Goal: Task Accomplishment & Management: Use online tool/utility

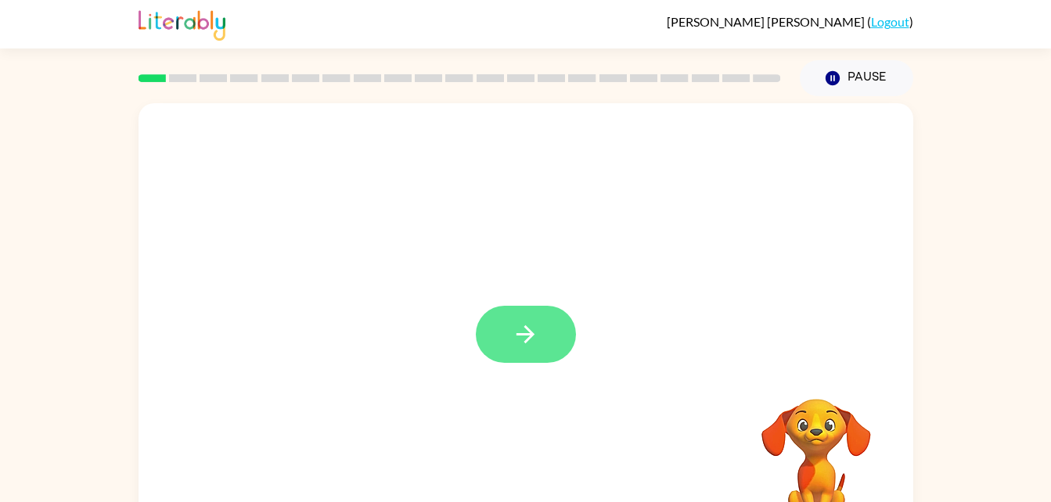
click at [540, 336] on button "button" at bounding box center [526, 334] width 100 height 57
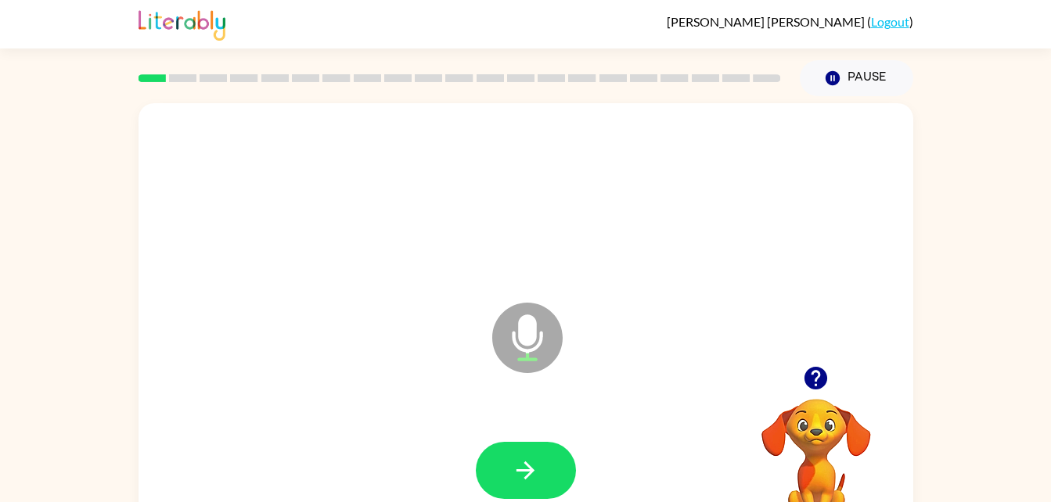
click at [565, 442] on div at bounding box center [526, 470] width 100 height 57
click at [546, 470] on button "button" at bounding box center [526, 470] width 100 height 57
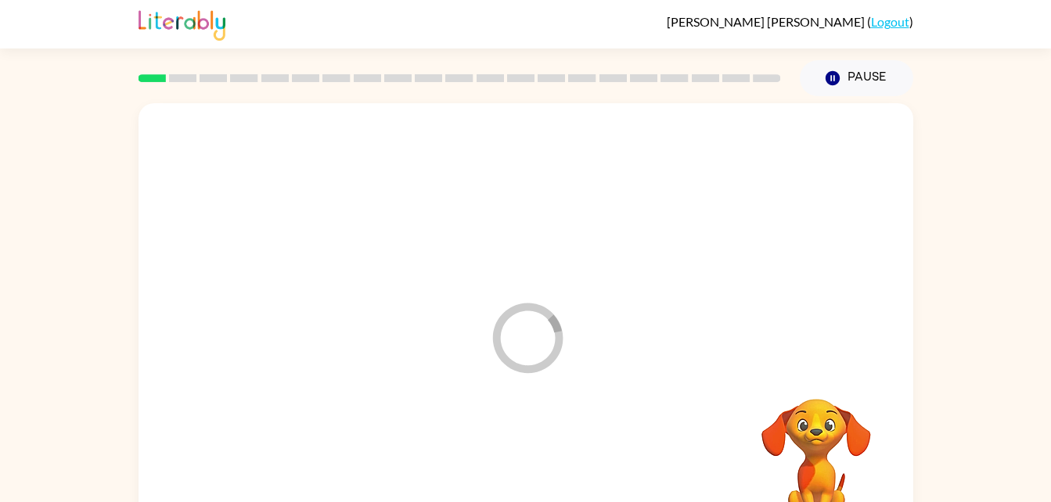
click at [548, 471] on div at bounding box center [525, 471] width 743 height 128
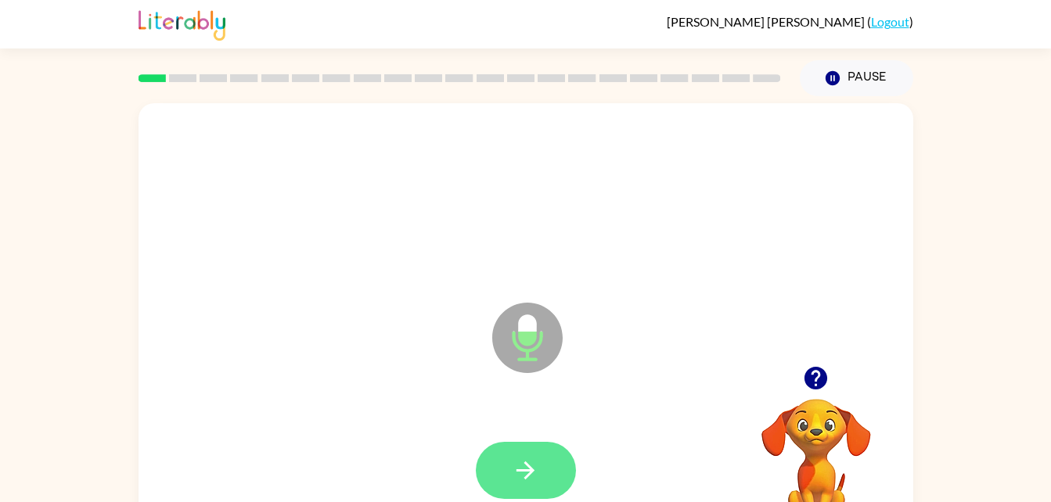
click at [558, 466] on button "button" at bounding box center [526, 470] width 100 height 57
click at [538, 469] on icon "button" at bounding box center [525, 470] width 27 height 27
click at [563, 464] on button "button" at bounding box center [526, 470] width 100 height 57
click at [538, 471] on icon "button" at bounding box center [525, 470] width 27 height 27
click at [541, 482] on button "button" at bounding box center [526, 470] width 100 height 57
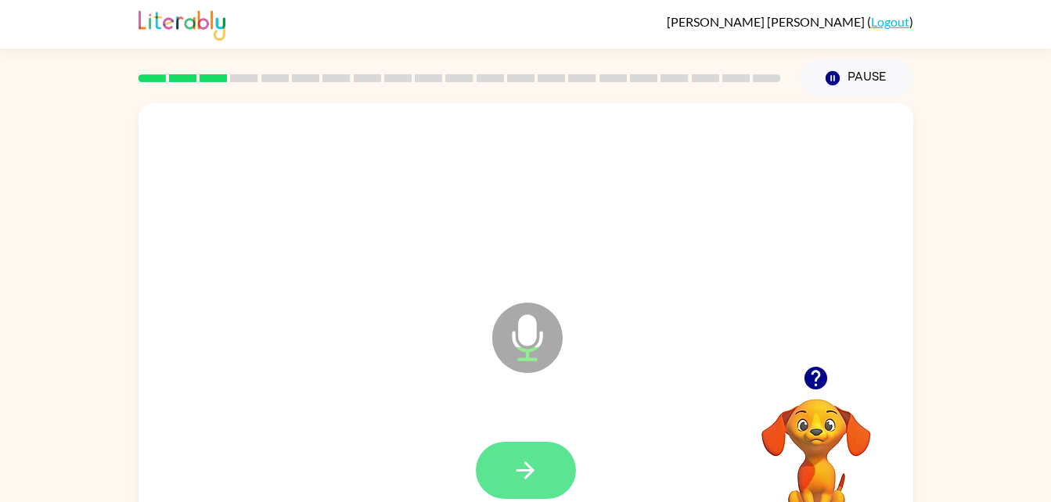
click at [562, 472] on button "button" at bounding box center [526, 470] width 100 height 57
click at [554, 467] on button "button" at bounding box center [526, 470] width 100 height 57
click at [537, 462] on icon "button" at bounding box center [525, 470] width 27 height 27
click at [545, 466] on button "button" at bounding box center [526, 470] width 100 height 57
click at [526, 477] on icon "button" at bounding box center [525, 471] width 18 height 18
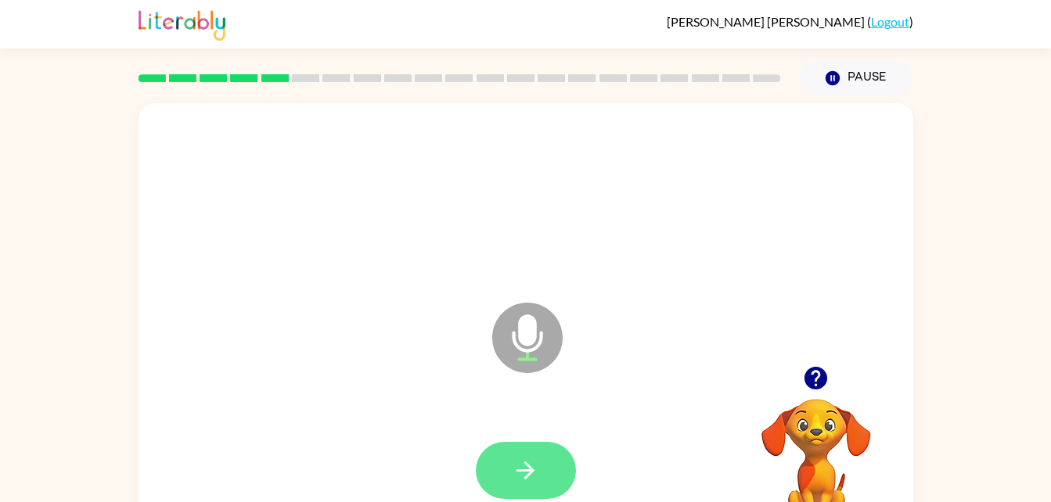
click at [552, 469] on button "button" at bounding box center [526, 470] width 100 height 57
click at [538, 483] on icon "button" at bounding box center [525, 470] width 27 height 27
click at [545, 462] on button "button" at bounding box center [526, 470] width 100 height 57
click at [546, 490] on button "button" at bounding box center [526, 470] width 100 height 57
click at [542, 472] on button "button" at bounding box center [526, 470] width 100 height 57
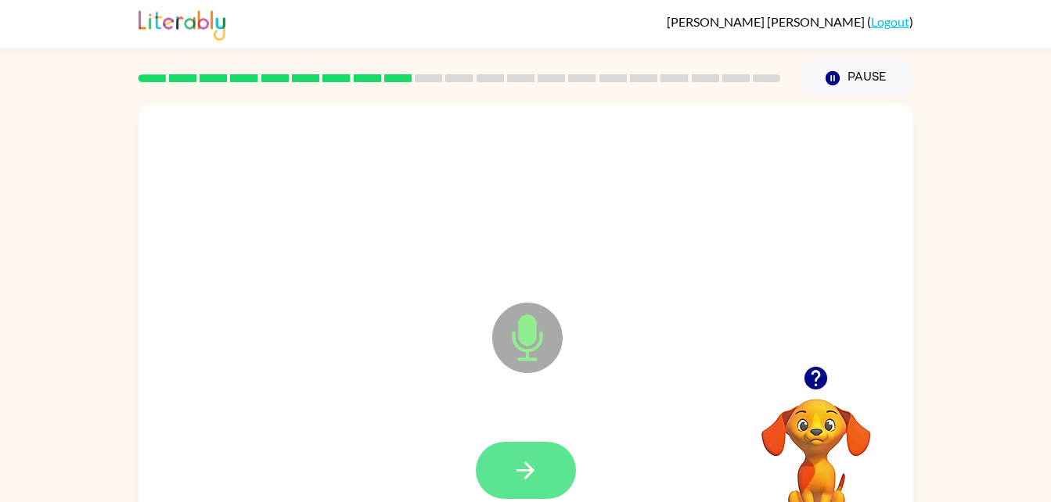
click at [542, 483] on button "button" at bounding box center [526, 470] width 100 height 57
click at [546, 472] on button "button" at bounding box center [526, 470] width 100 height 57
click at [546, 454] on button "button" at bounding box center [526, 470] width 100 height 57
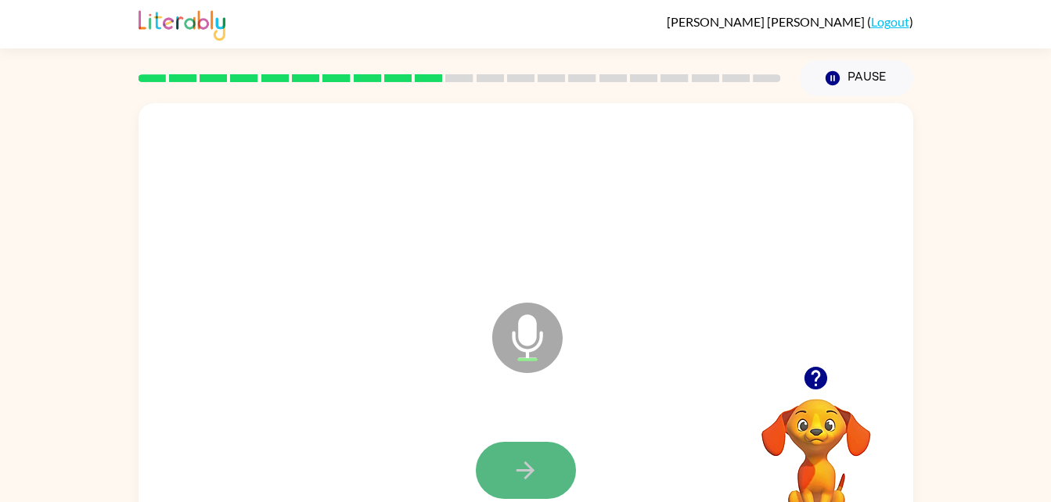
click at [545, 471] on button "button" at bounding box center [526, 470] width 100 height 57
click at [544, 471] on button "button" at bounding box center [526, 470] width 100 height 57
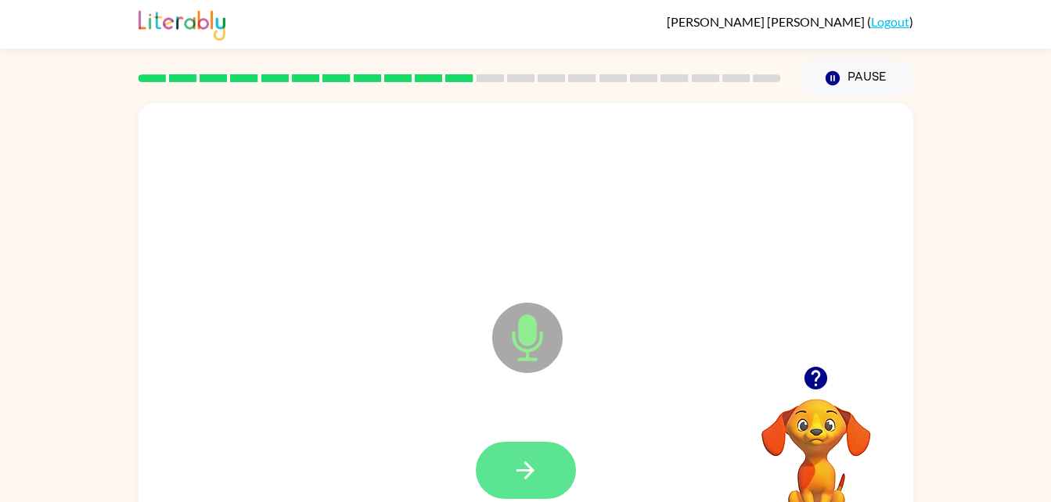
click at [535, 479] on icon "button" at bounding box center [525, 470] width 27 height 27
click at [535, 460] on icon "button" at bounding box center [525, 470] width 27 height 27
click at [529, 479] on icon "button" at bounding box center [525, 470] width 27 height 27
click at [532, 473] on icon "button" at bounding box center [525, 471] width 18 height 18
click at [542, 469] on button "button" at bounding box center [526, 470] width 100 height 57
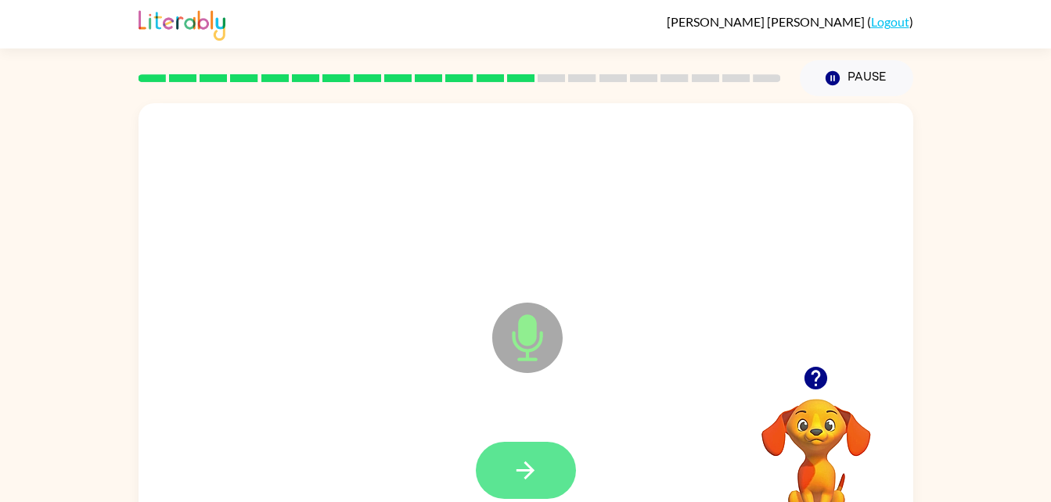
click at [540, 485] on button "button" at bounding box center [526, 470] width 100 height 57
click at [534, 463] on icon "button" at bounding box center [525, 470] width 27 height 27
click at [545, 466] on button "button" at bounding box center [526, 470] width 100 height 57
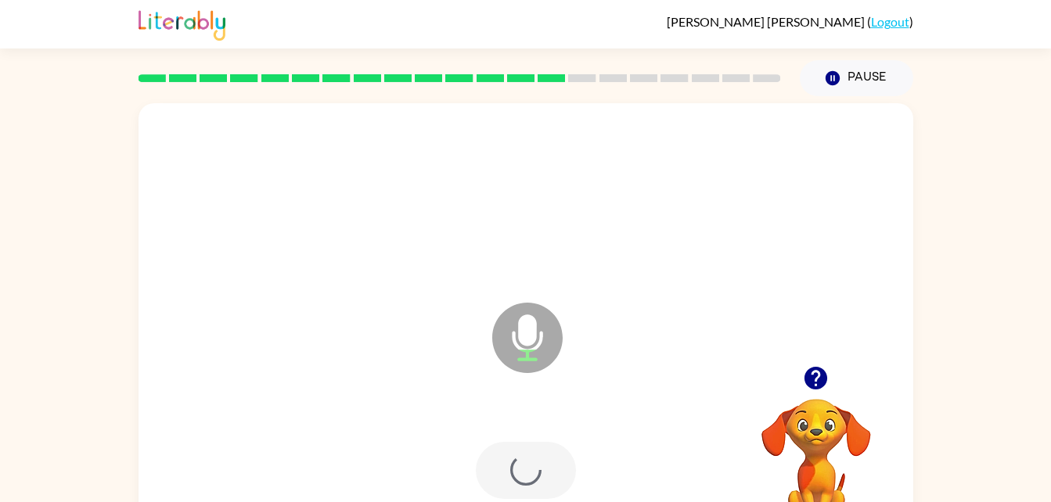
click at [545, 470] on div at bounding box center [526, 470] width 100 height 57
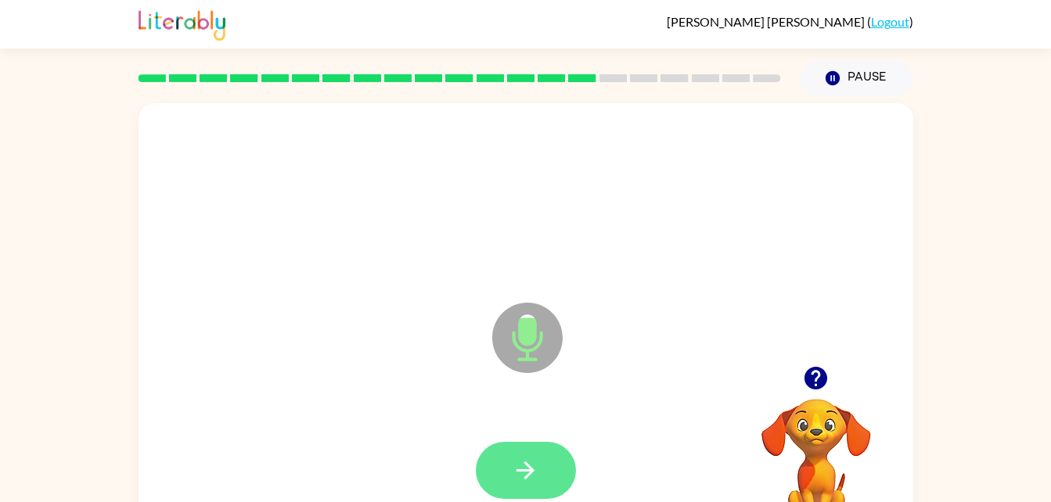
click at [542, 461] on button "button" at bounding box center [526, 470] width 100 height 57
click at [546, 464] on button "button" at bounding box center [526, 470] width 100 height 57
click at [548, 477] on button "button" at bounding box center [526, 470] width 100 height 57
click at [562, 455] on button "button" at bounding box center [526, 470] width 100 height 57
click at [533, 462] on icon "button" at bounding box center [525, 470] width 27 height 27
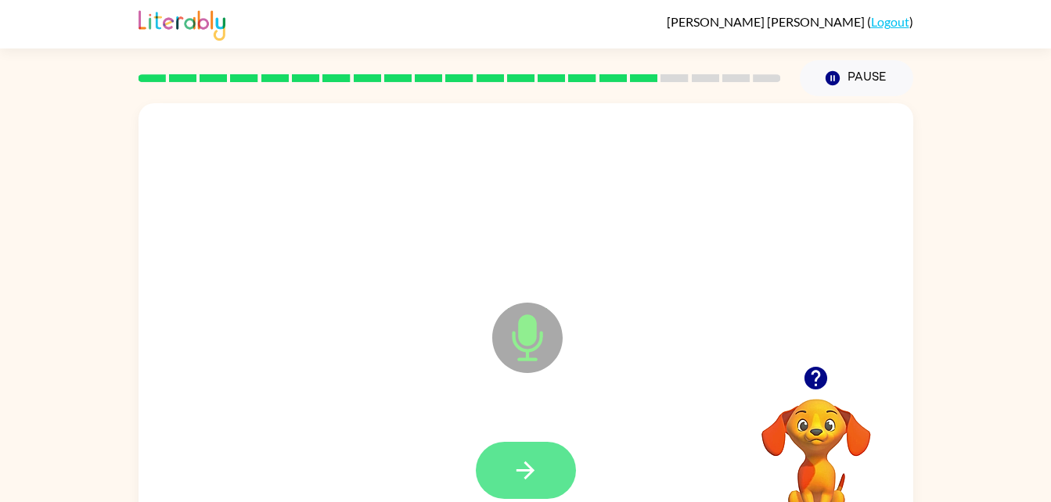
click at [515, 466] on icon "button" at bounding box center [525, 470] width 27 height 27
click at [532, 480] on icon "button" at bounding box center [525, 470] width 27 height 27
click at [542, 487] on button "button" at bounding box center [526, 470] width 100 height 57
click at [542, 455] on button "button" at bounding box center [526, 470] width 100 height 57
click at [545, 478] on button "button" at bounding box center [526, 470] width 100 height 57
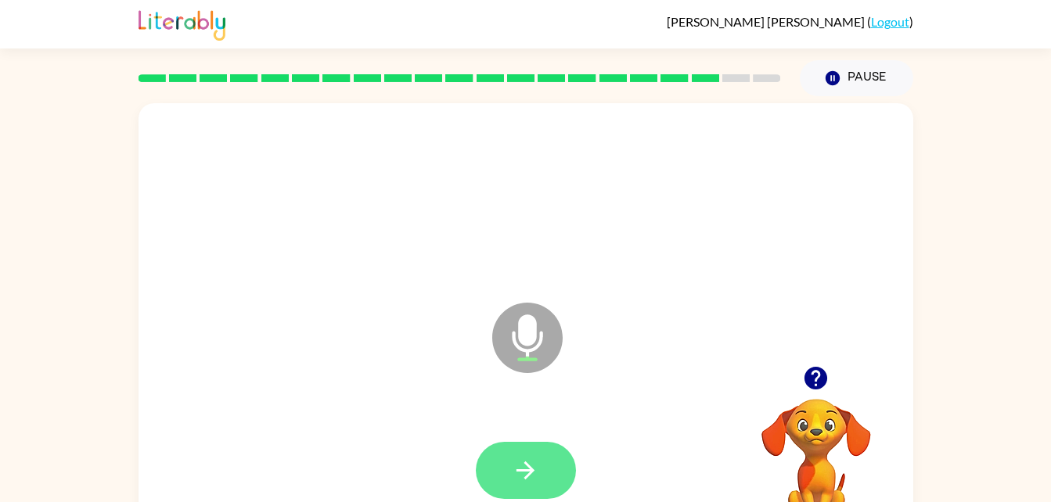
click at [548, 475] on button "button" at bounding box center [526, 470] width 100 height 57
click at [543, 466] on button "button" at bounding box center [526, 470] width 100 height 57
click at [549, 472] on button "button" at bounding box center [526, 470] width 100 height 57
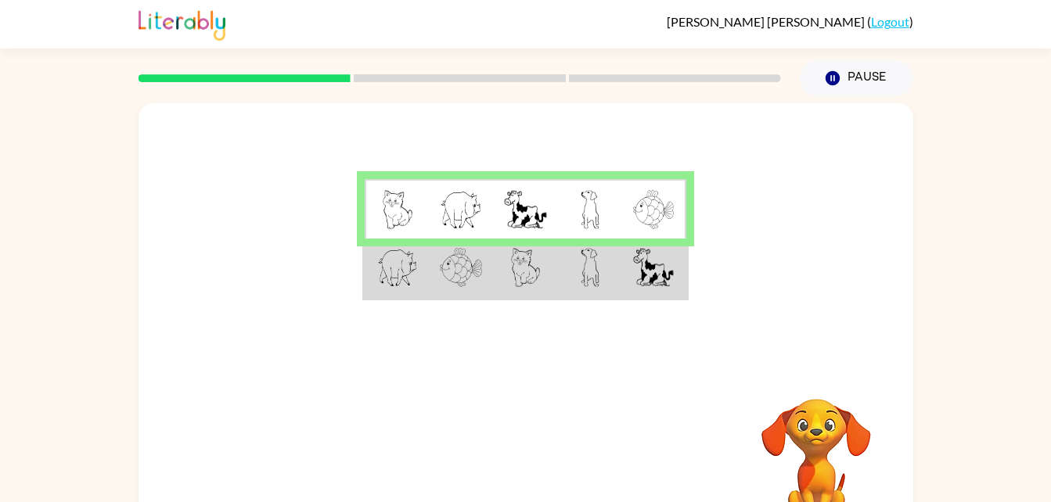
click at [630, 297] on td at bounding box center [654, 269] width 64 height 60
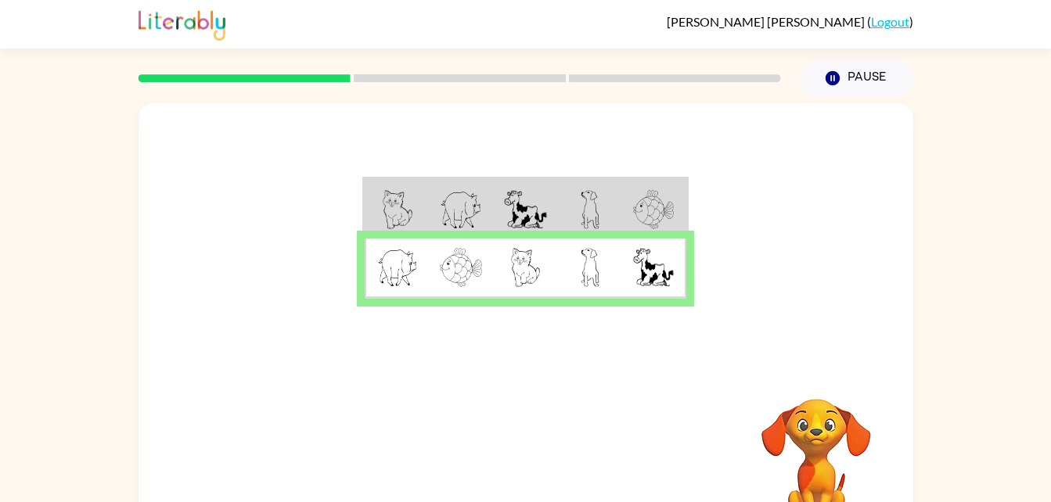
click at [652, 282] on img at bounding box center [653, 267] width 41 height 39
click at [534, 465] on icon "button" at bounding box center [525, 461] width 27 height 27
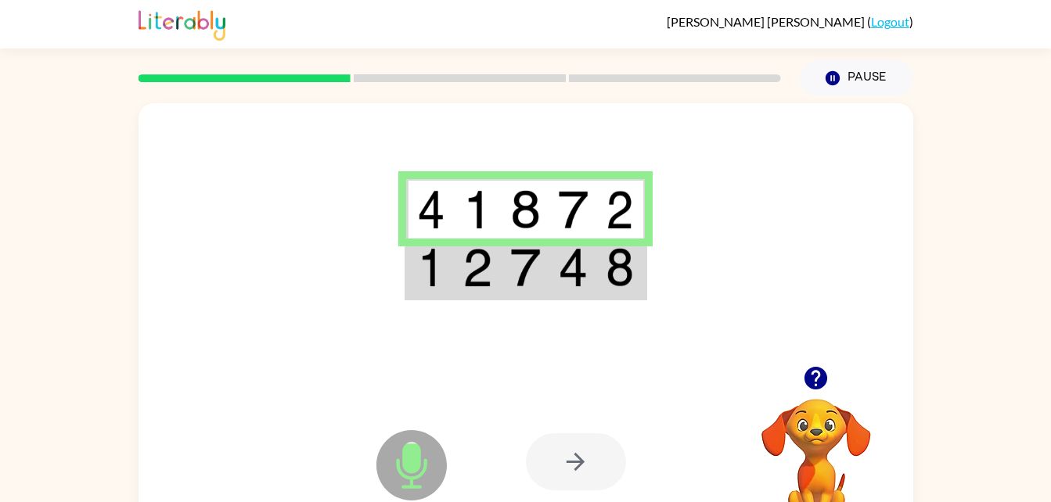
click at [542, 269] on td at bounding box center [526, 269] width 48 height 60
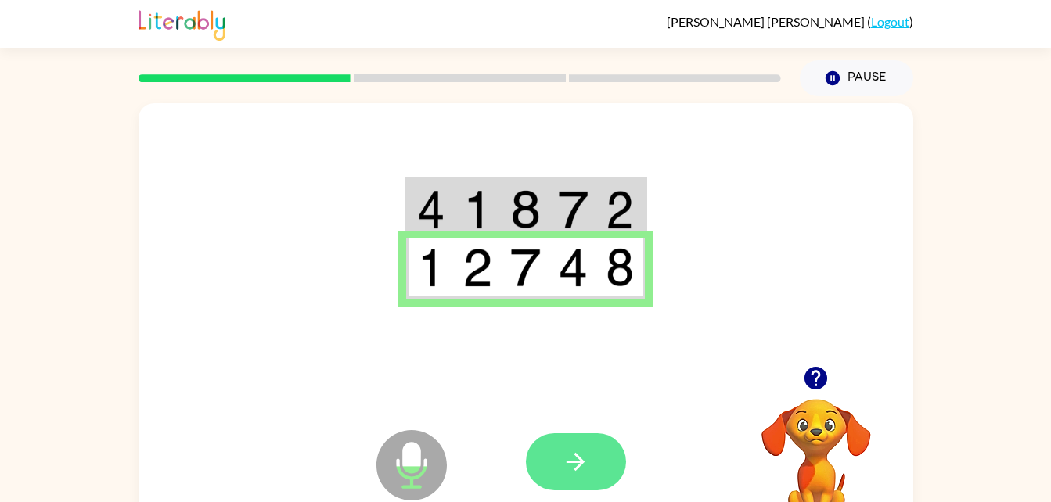
click at [609, 461] on button "button" at bounding box center [576, 462] width 100 height 57
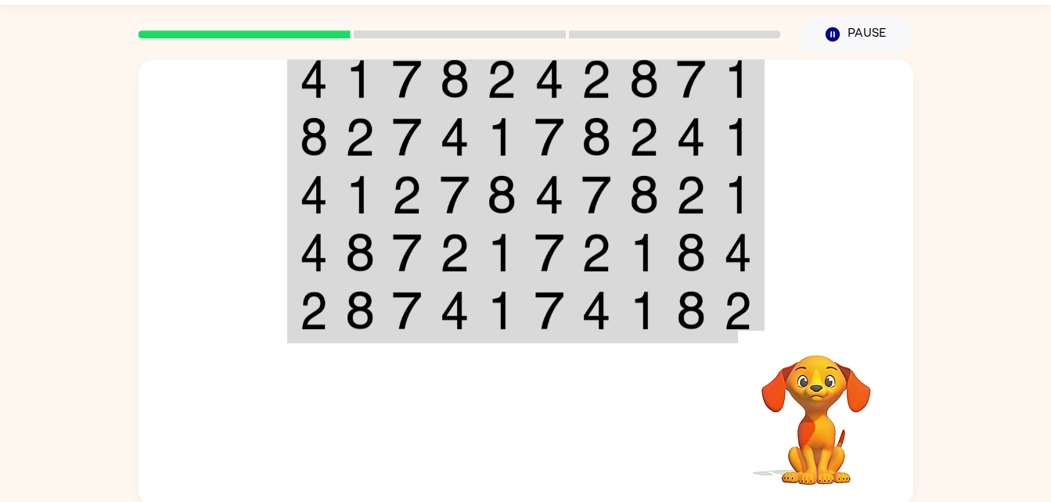
scroll to position [48, 0]
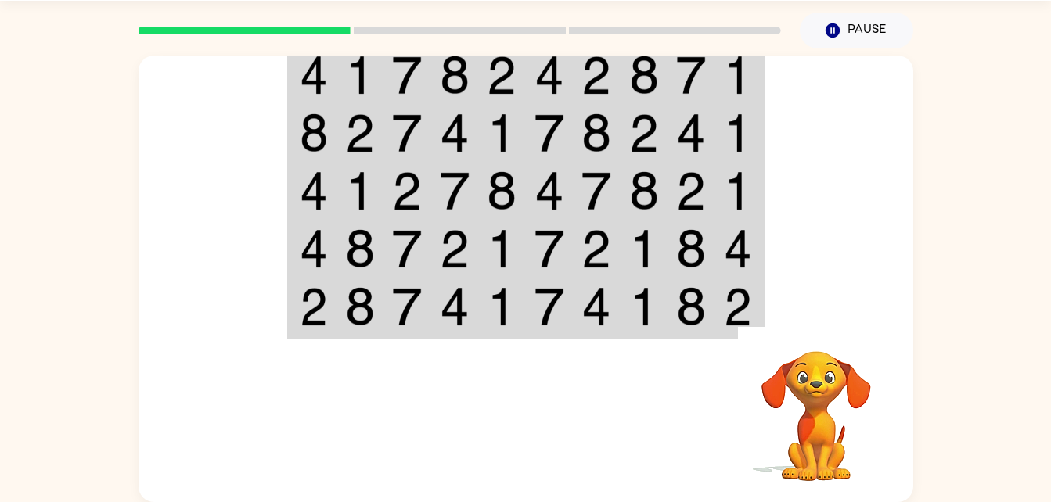
click at [621, 76] on td at bounding box center [645, 75] width 48 height 60
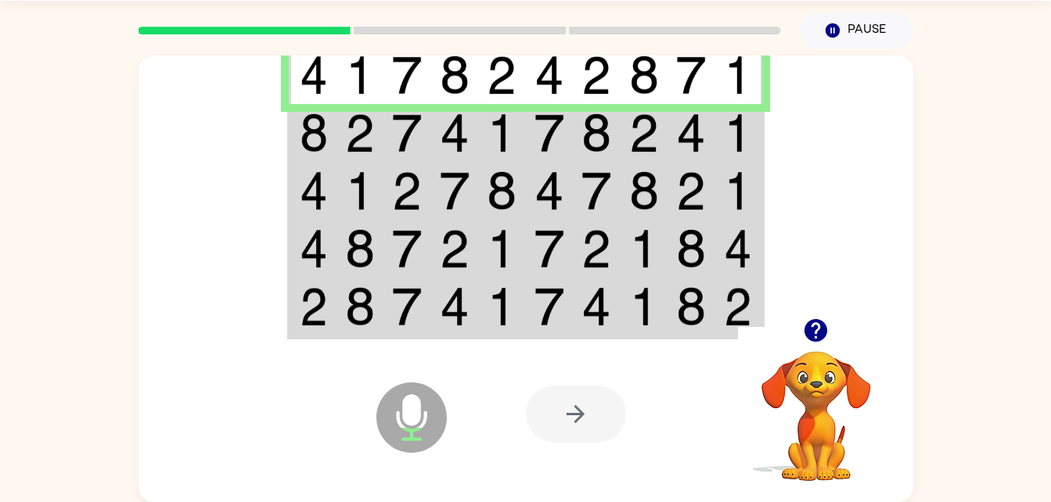
click at [597, 93] on img at bounding box center [596, 75] width 30 height 39
click at [611, 82] on img at bounding box center [596, 75] width 30 height 39
click at [527, 125] on td at bounding box center [550, 133] width 48 height 58
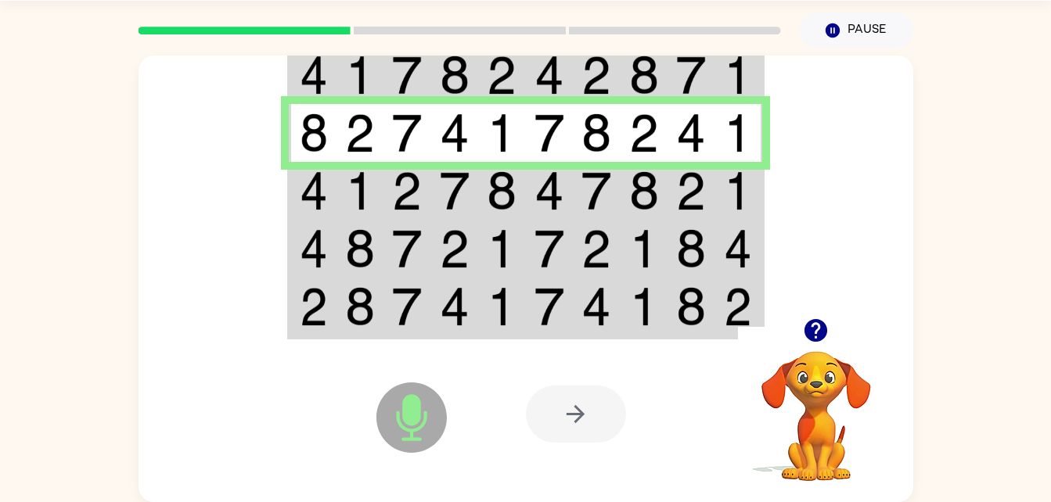
click at [480, 189] on td at bounding box center [502, 191] width 48 height 58
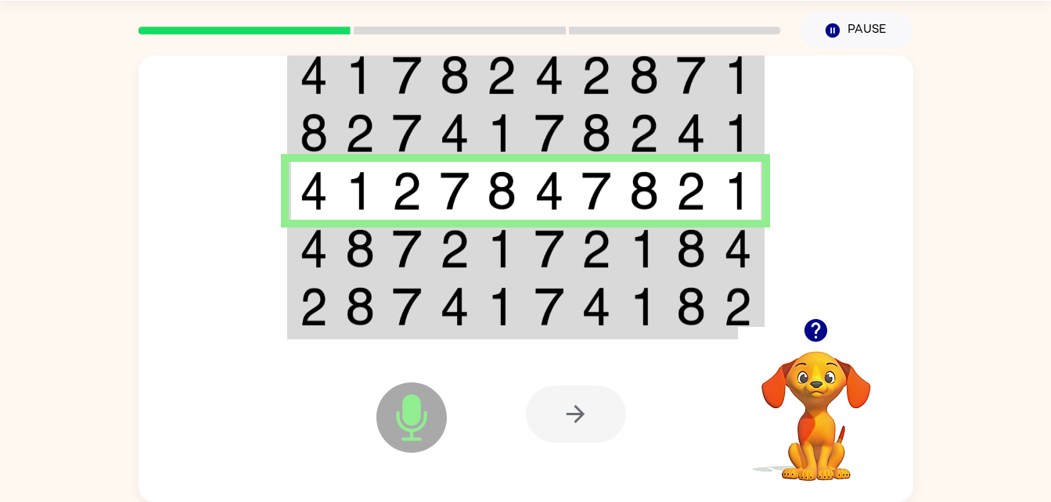
click at [462, 257] on img at bounding box center [455, 248] width 30 height 39
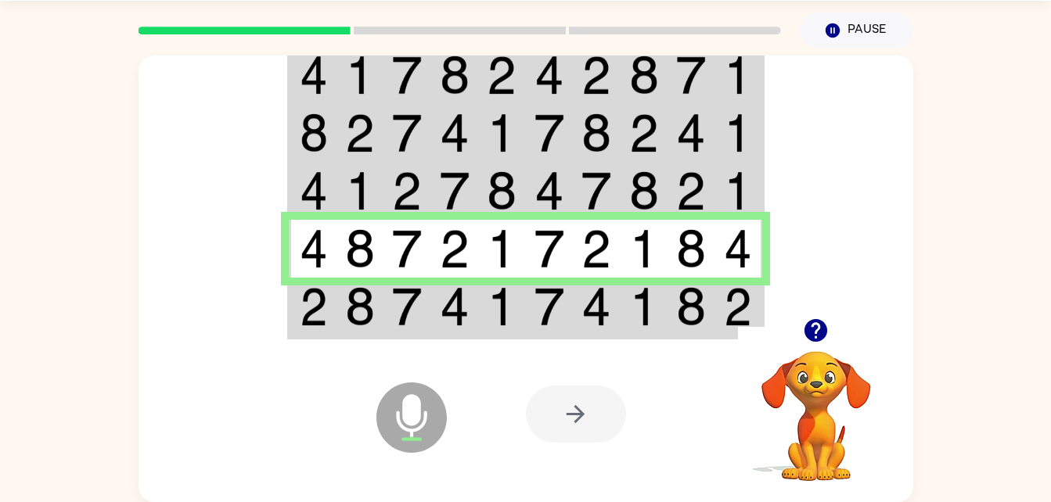
click at [455, 343] on div "Microphone The Microphone is here when it is your turn to talk Your browser mus…" at bounding box center [526, 414] width 775 height 176
click at [484, 319] on td at bounding box center [502, 308] width 48 height 60
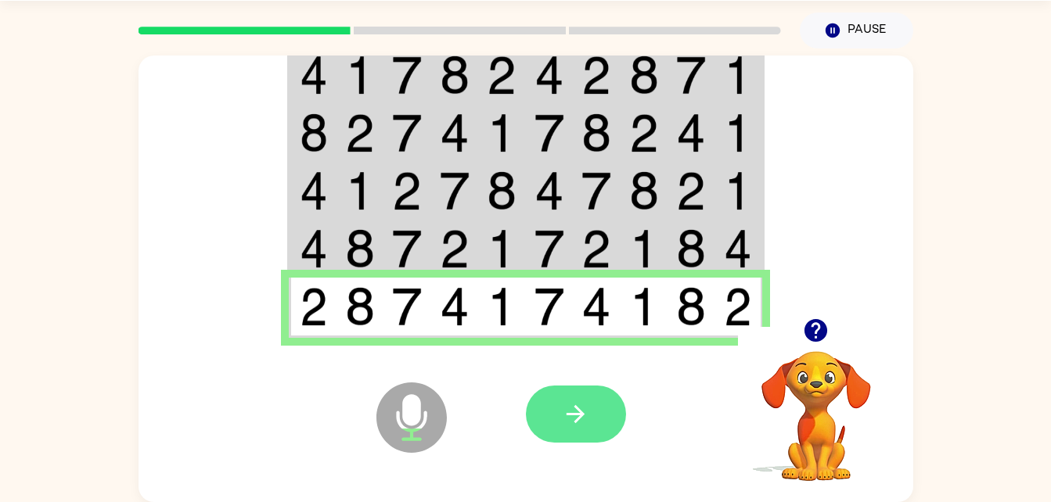
click at [580, 413] on icon "button" at bounding box center [575, 414] width 27 height 27
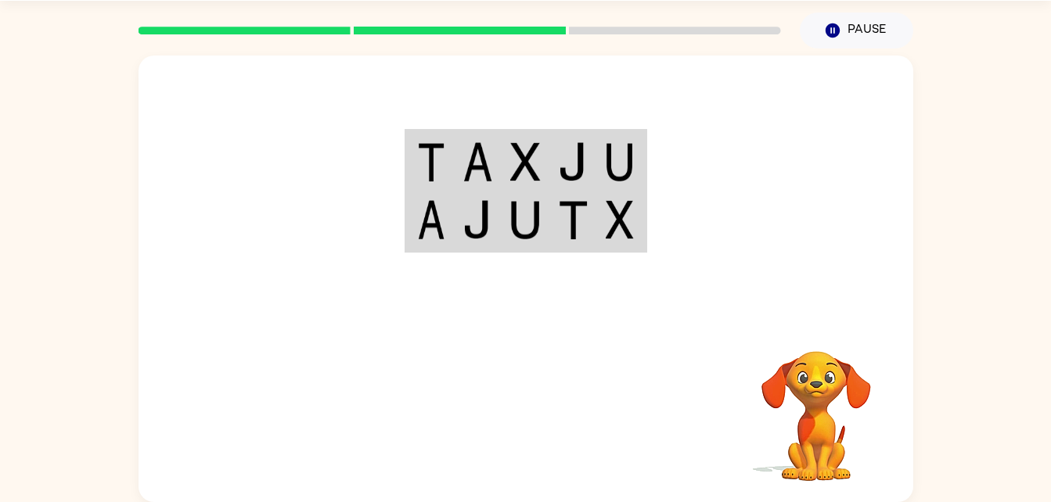
click at [586, 164] on img at bounding box center [573, 161] width 30 height 39
click at [589, 148] on td at bounding box center [573, 161] width 48 height 60
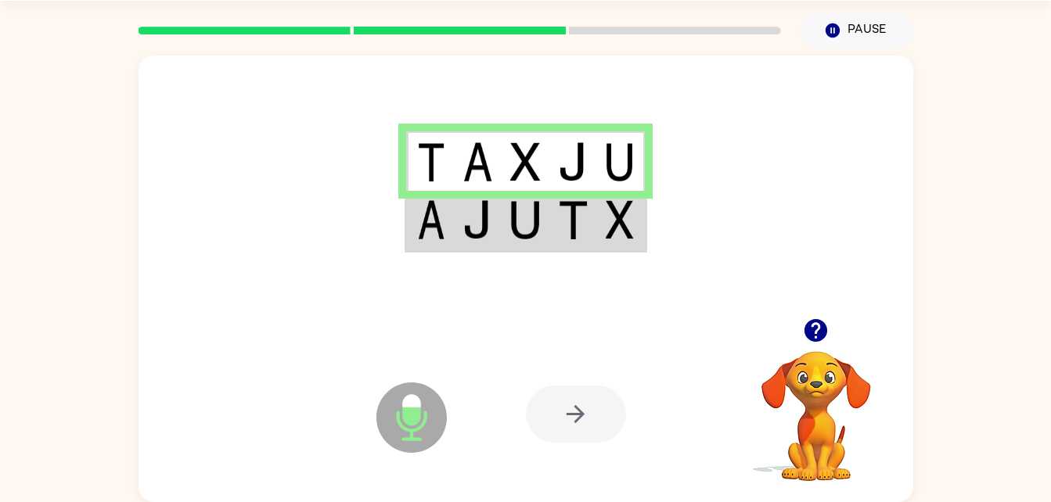
click at [586, 154] on img at bounding box center [573, 161] width 30 height 39
click at [520, 219] on img at bounding box center [525, 219] width 30 height 39
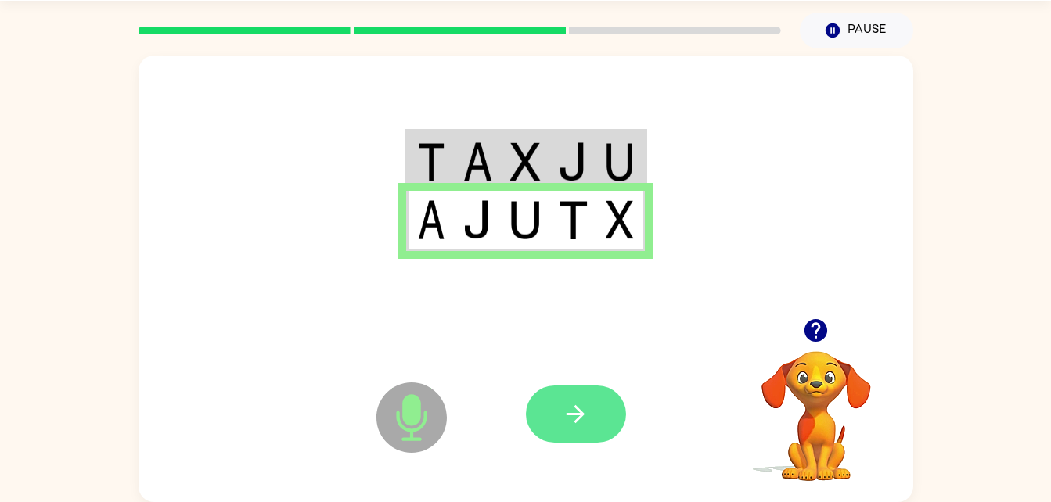
click at [594, 411] on button "button" at bounding box center [576, 414] width 100 height 57
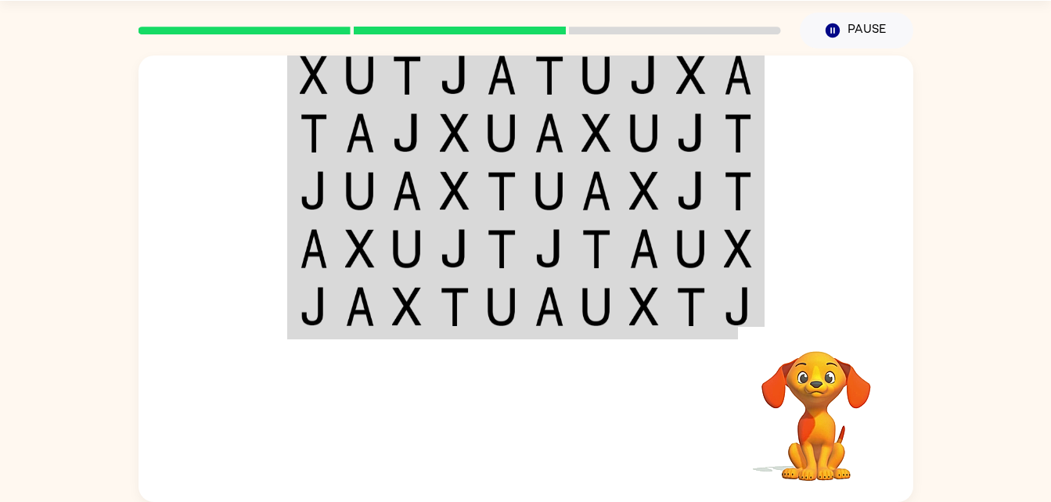
scroll to position [0, 0]
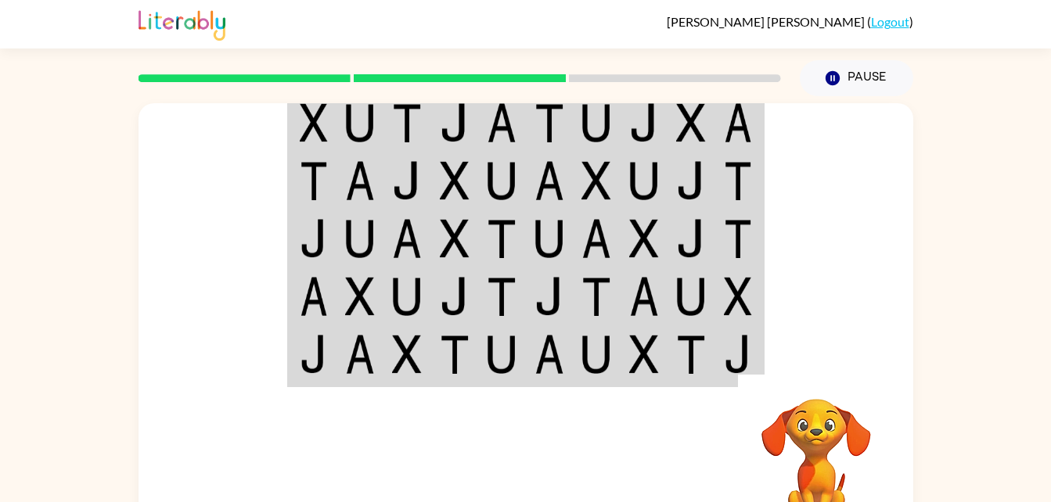
click at [651, 121] on img at bounding box center [644, 122] width 30 height 39
click at [470, 125] on td at bounding box center [455, 122] width 48 height 60
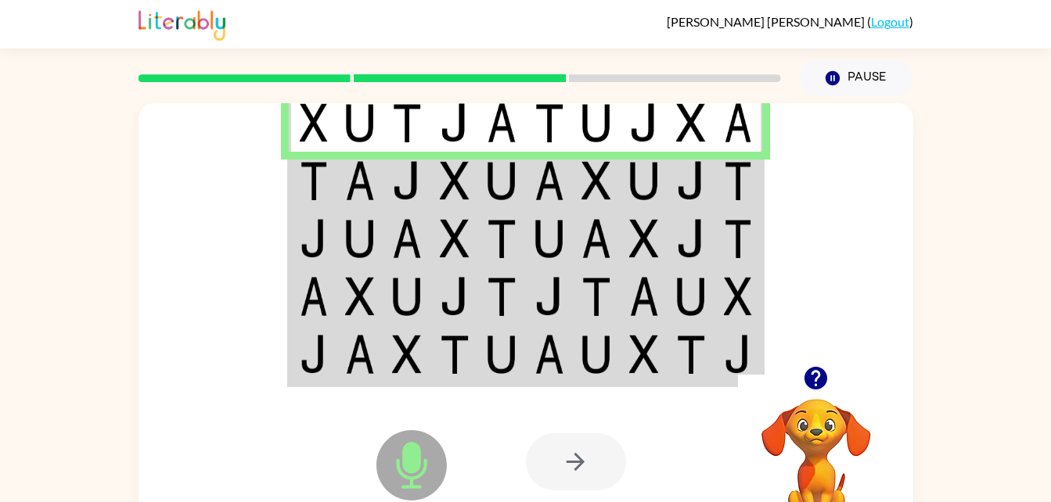
click at [399, 164] on img at bounding box center [407, 180] width 30 height 39
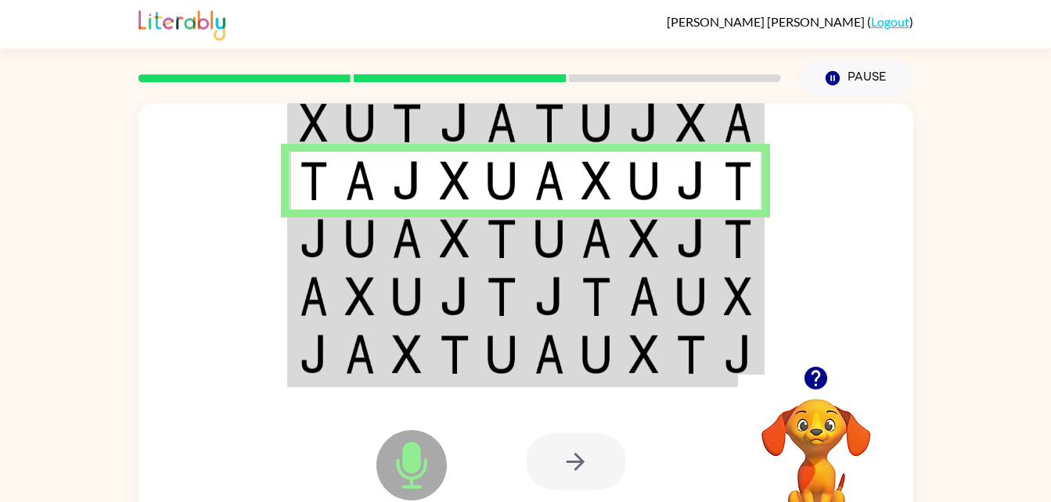
click at [732, 249] on img at bounding box center [738, 238] width 28 height 39
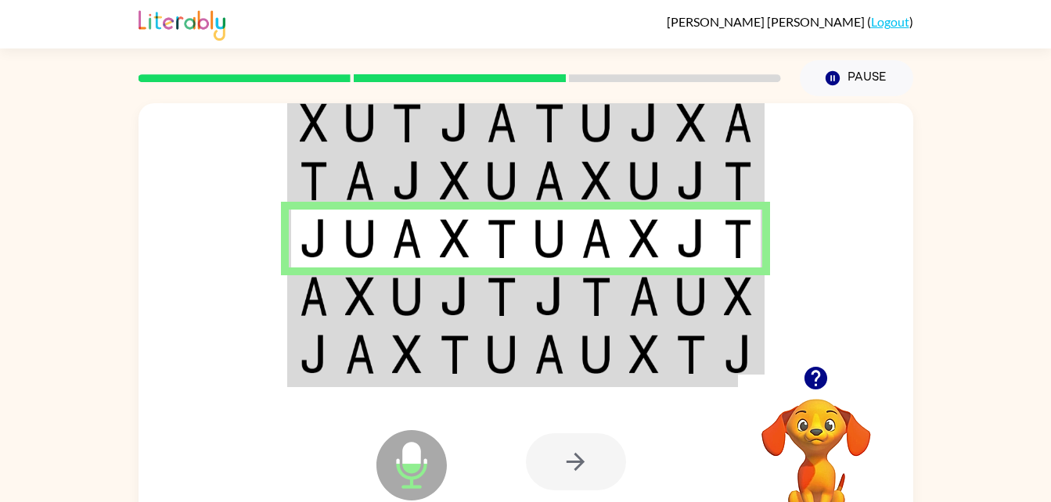
click at [506, 288] on img at bounding box center [502, 296] width 30 height 39
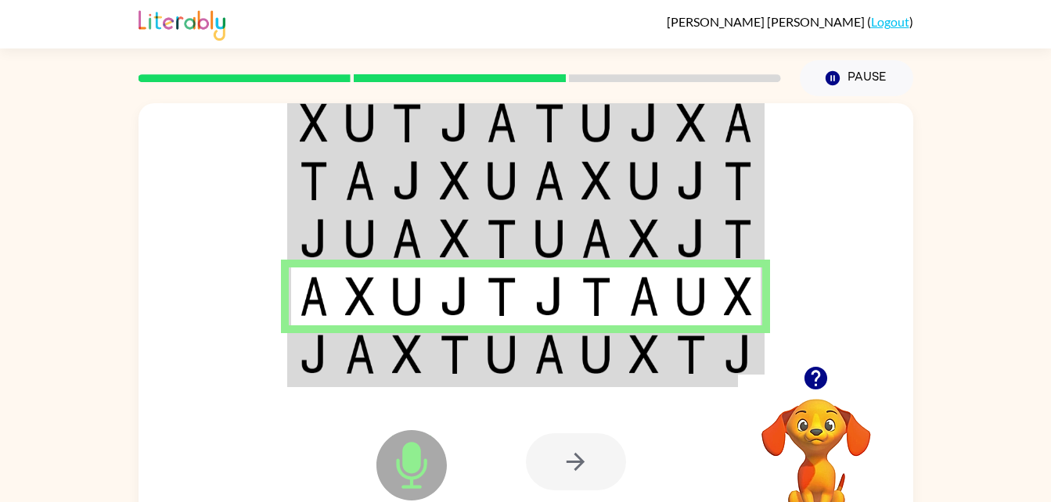
click at [724, 342] on img at bounding box center [738, 354] width 28 height 39
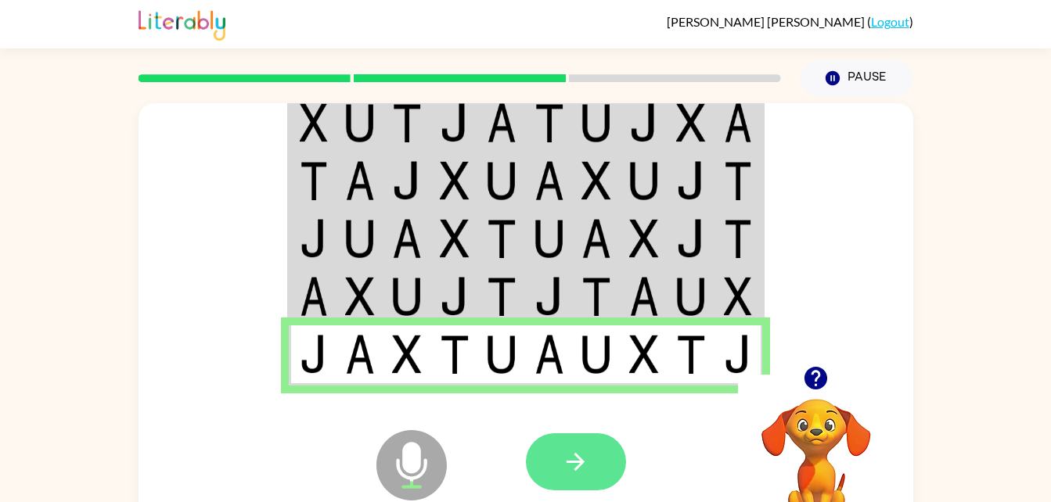
click at [589, 466] on button "button" at bounding box center [576, 462] width 100 height 57
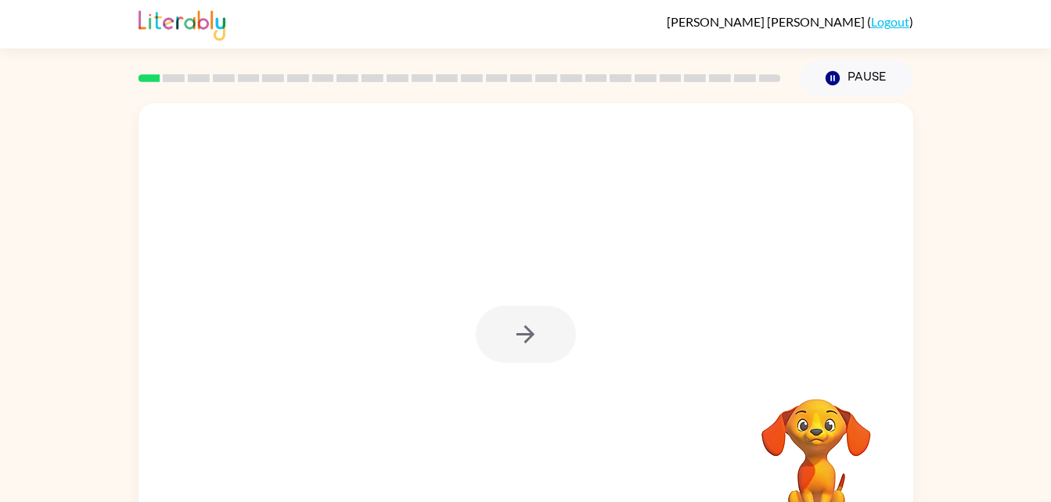
click at [86, 412] on div "Your browser must support playing .mp4 files to use Literably. Please try using…" at bounding box center [525, 323] width 1051 height 454
click at [545, 324] on button "button" at bounding box center [526, 334] width 100 height 57
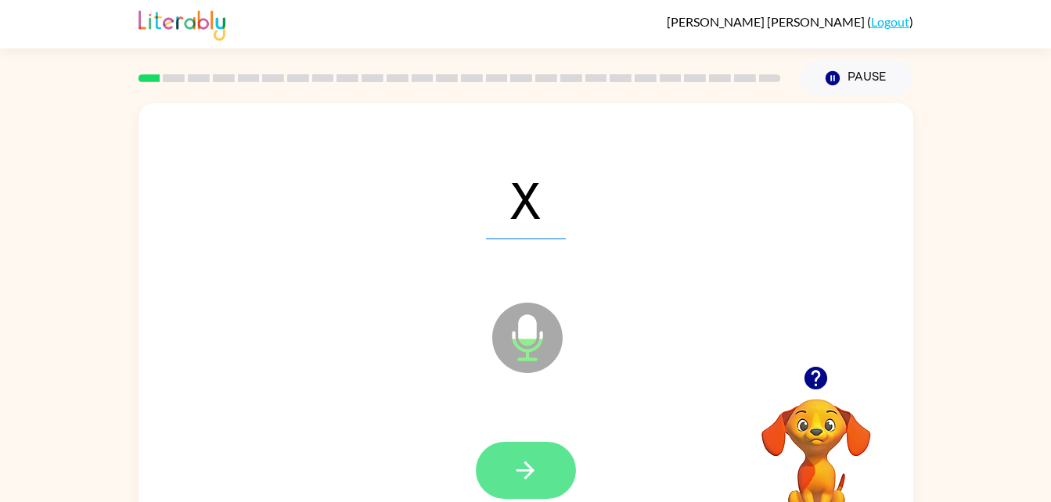
click at [515, 470] on icon "button" at bounding box center [525, 470] width 27 height 27
click at [543, 466] on button "button" at bounding box center [526, 470] width 100 height 57
click at [542, 470] on button "button" at bounding box center [526, 470] width 100 height 57
click at [528, 469] on icon "button" at bounding box center [525, 470] width 27 height 27
click at [534, 455] on button "button" at bounding box center [526, 470] width 100 height 57
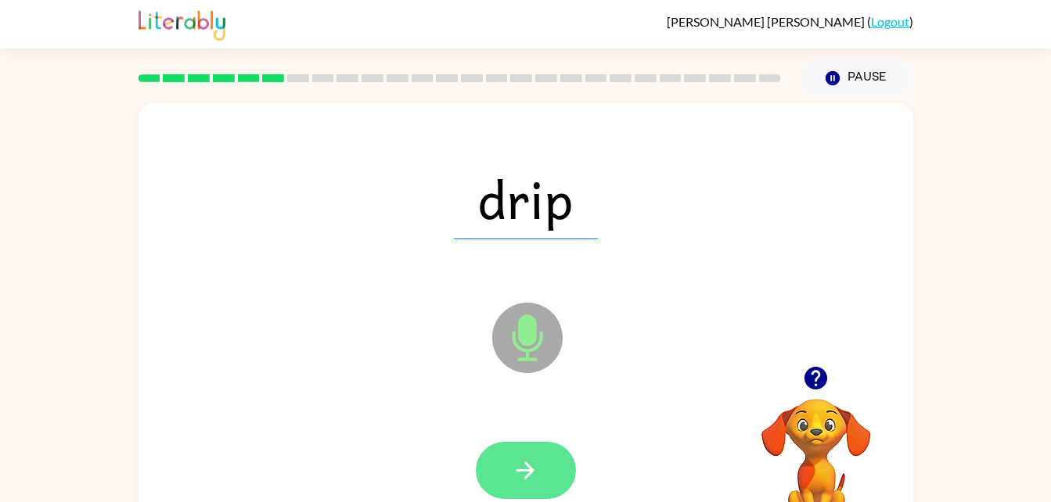
click at [545, 475] on button "button" at bounding box center [526, 470] width 100 height 57
click at [533, 441] on div at bounding box center [525, 471] width 743 height 128
click at [535, 461] on icon "button" at bounding box center [525, 470] width 27 height 27
click at [543, 469] on button "button" at bounding box center [526, 470] width 100 height 57
click at [551, 470] on button "button" at bounding box center [526, 470] width 100 height 57
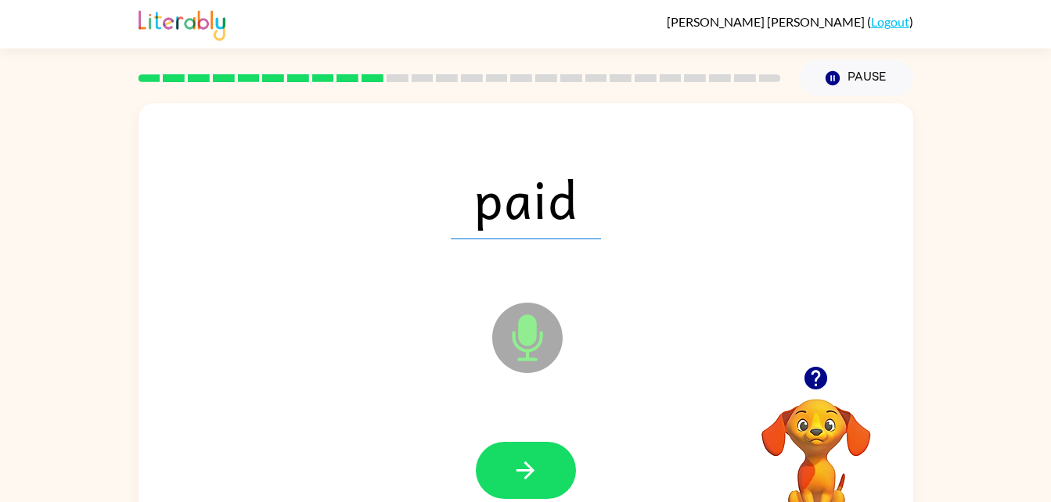
click at [568, 434] on div at bounding box center [525, 471] width 743 height 128
click at [544, 465] on button "button" at bounding box center [526, 470] width 100 height 57
click at [545, 462] on div at bounding box center [526, 470] width 100 height 57
click at [532, 477] on div at bounding box center [526, 470] width 100 height 57
click at [537, 452] on div at bounding box center [526, 470] width 100 height 57
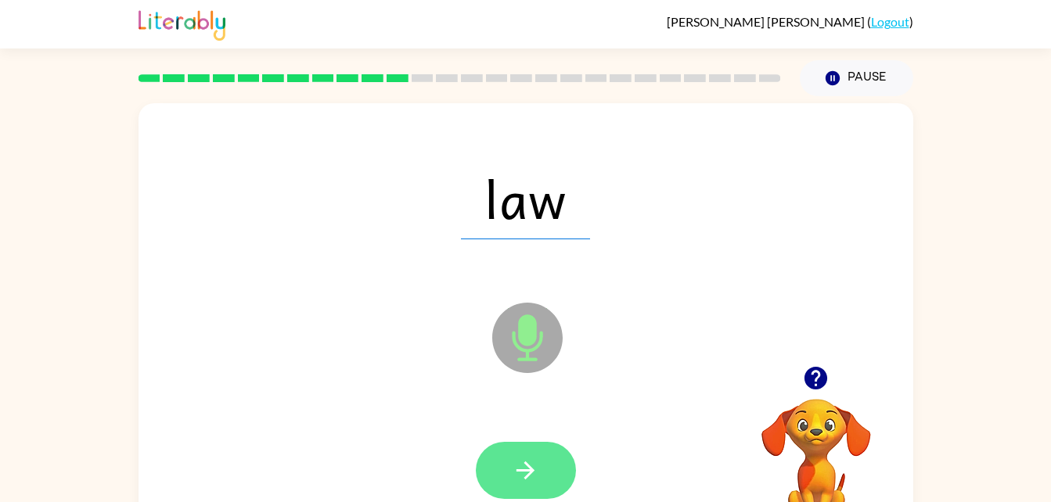
click at [510, 464] on button "button" at bounding box center [526, 470] width 100 height 57
click at [558, 471] on button "button" at bounding box center [526, 470] width 100 height 57
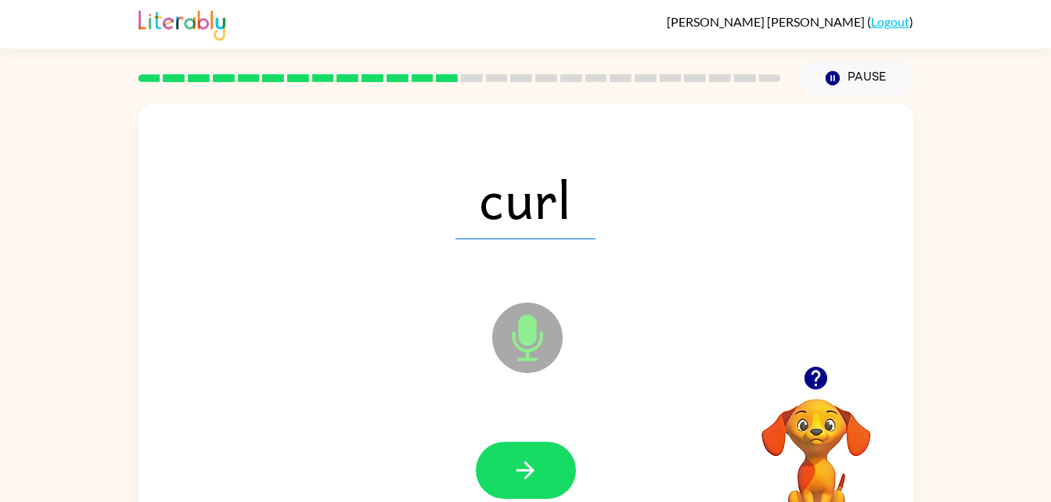
click at [542, 347] on icon at bounding box center [527, 338] width 70 height 70
click at [534, 477] on icon "button" at bounding box center [525, 470] width 27 height 27
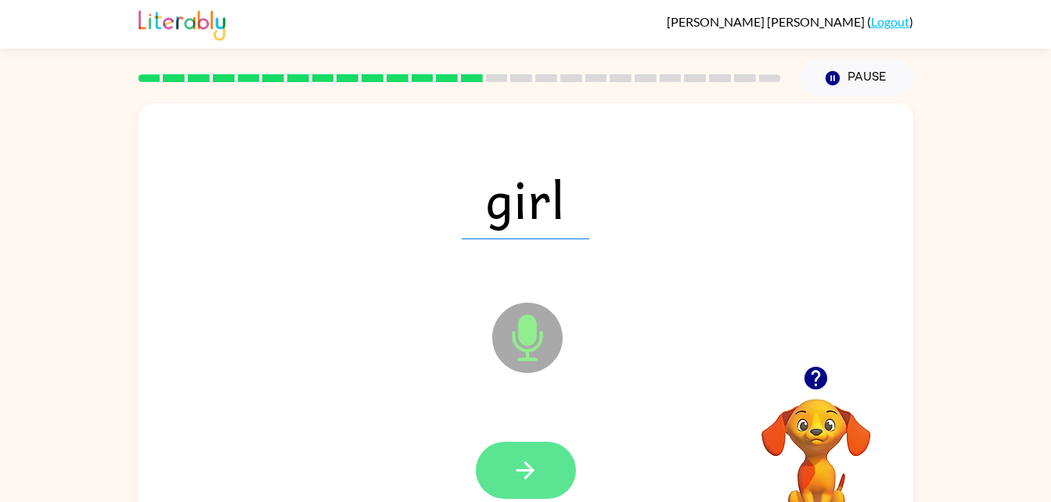
click at [541, 478] on button "button" at bounding box center [526, 470] width 100 height 57
click at [537, 473] on icon "button" at bounding box center [525, 470] width 27 height 27
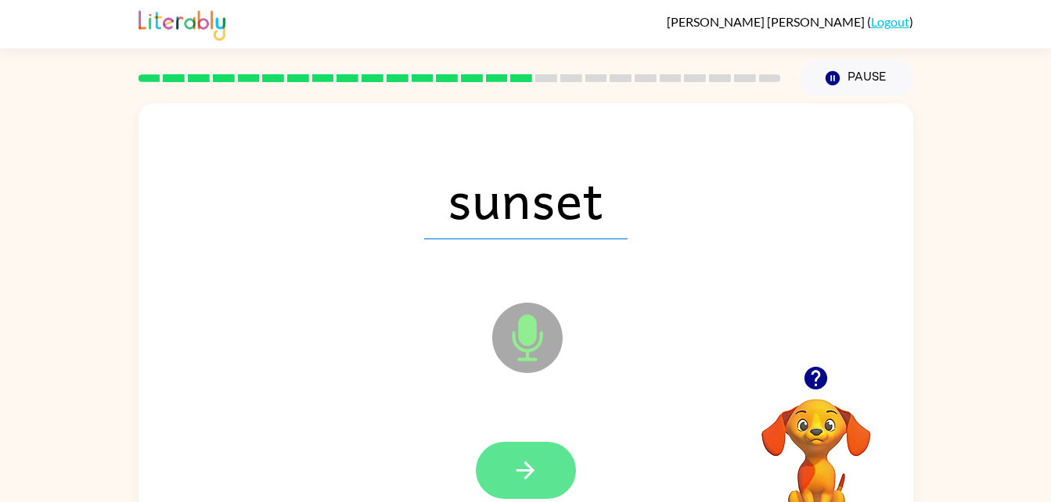
click at [538, 477] on icon "button" at bounding box center [525, 470] width 27 height 27
click at [545, 470] on button "button" at bounding box center [526, 470] width 100 height 57
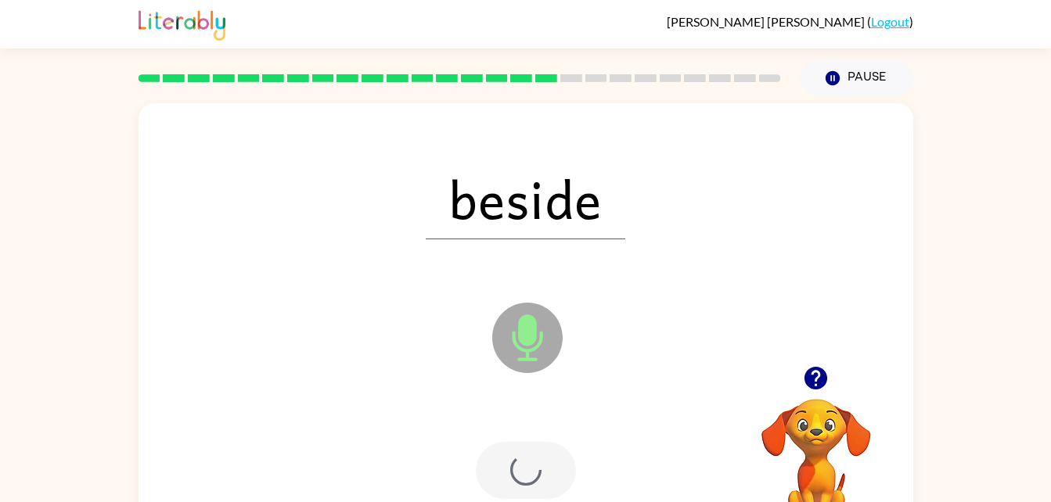
click at [548, 459] on div at bounding box center [526, 470] width 100 height 57
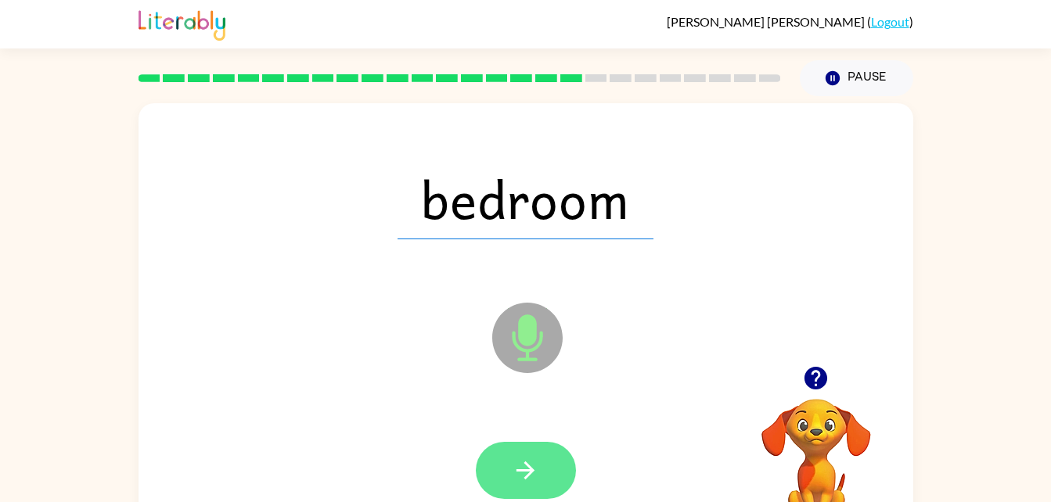
click at [534, 472] on icon "button" at bounding box center [525, 470] width 27 height 27
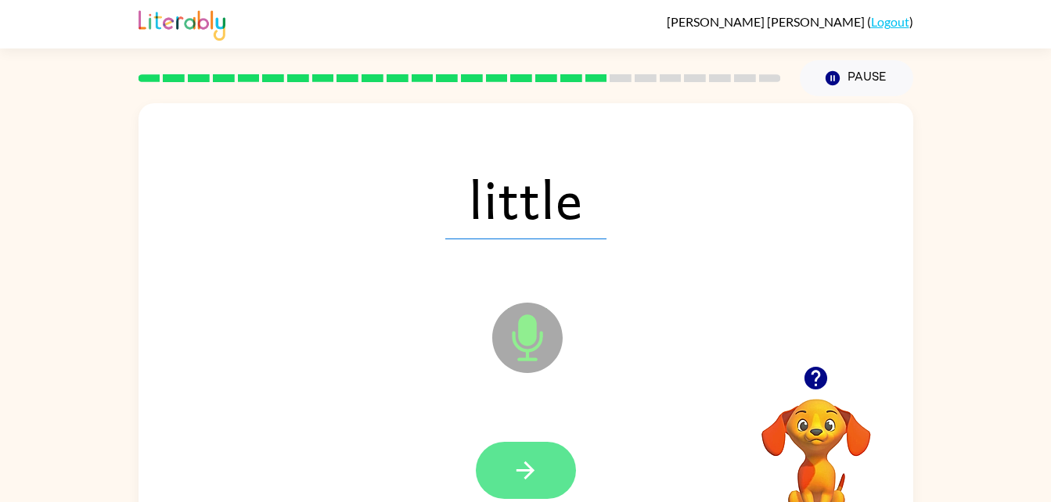
click at [526, 470] on icon "button" at bounding box center [525, 471] width 18 height 18
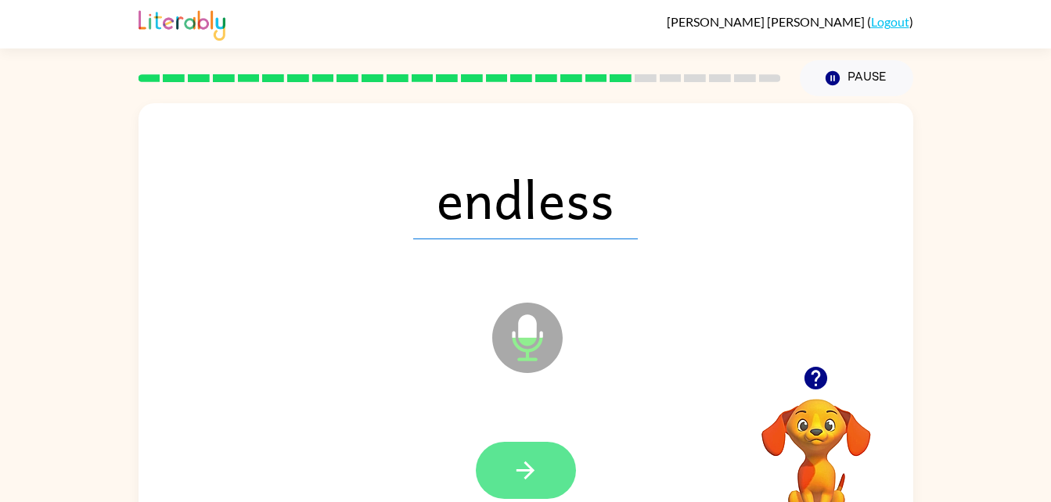
click at [532, 470] on icon "button" at bounding box center [525, 471] width 18 height 18
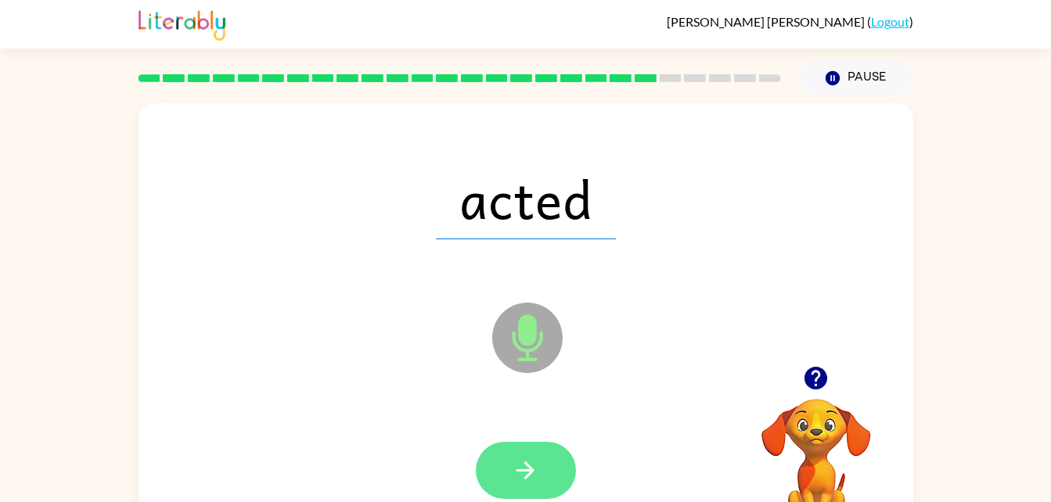
click at [537, 462] on icon "button" at bounding box center [525, 470] width 27 height 27
click at [543, 478] on button "button" at bounding box center [526, 470] width 100 height 57
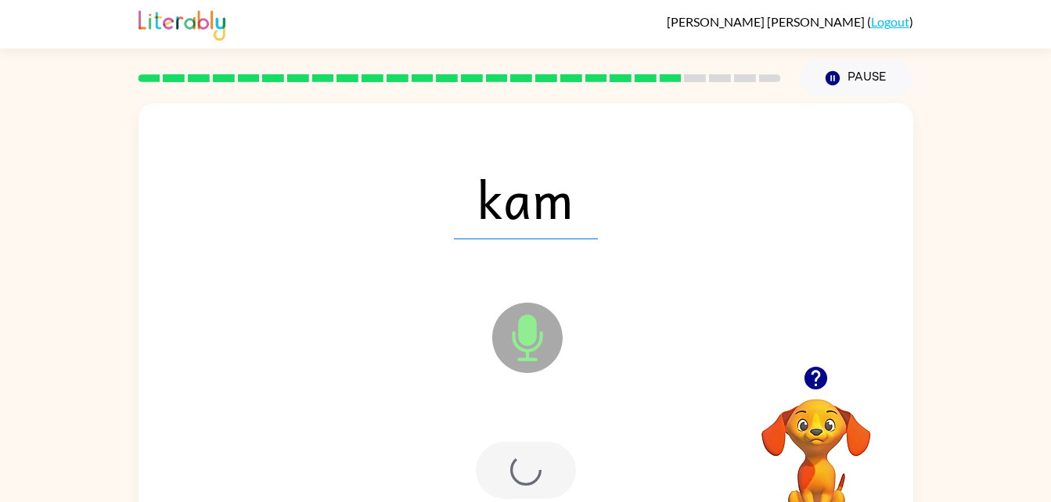
click at [542, 457] on div at bounding box center [526, 470] width 100 height 57
click at [545, 473] on div at bounding box center [526, 470] width 100 height 57
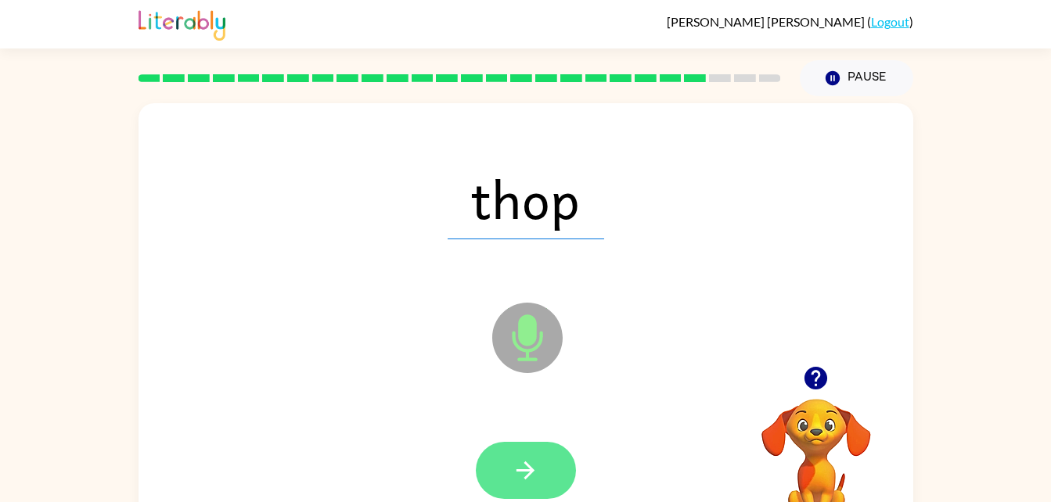
click at [538, 453] on button "button" at bounding box center [526, 470] width 100 height 57
click at [549, 470] on button "button" at bounding box center [526, 470] width 100 height 57
click at [539, 487] on button "button" at bounding box center [526, 470] width 100 height 57
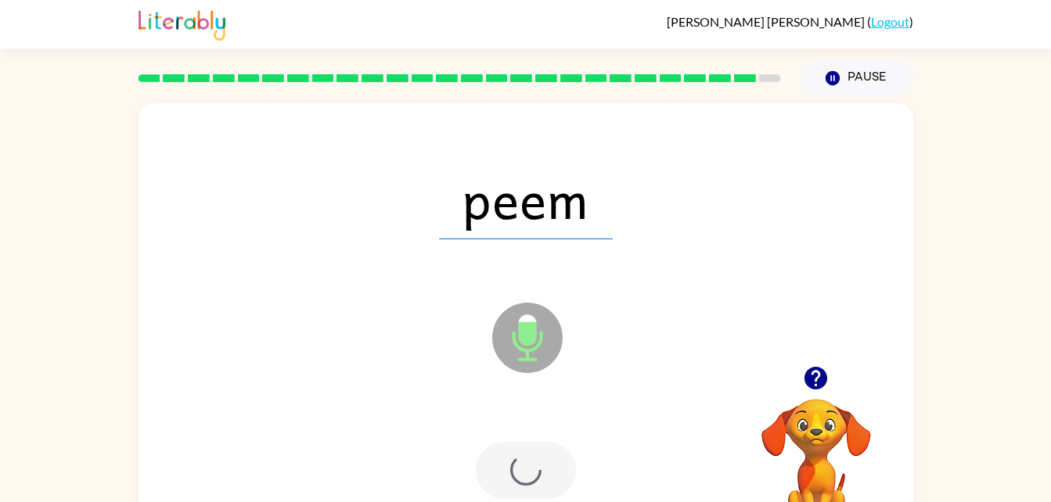
click at [552, 448] on div at bounding box center [526, 470] width 100 height 57
